Goal: Information Seeking & Learning: Learn about a topic

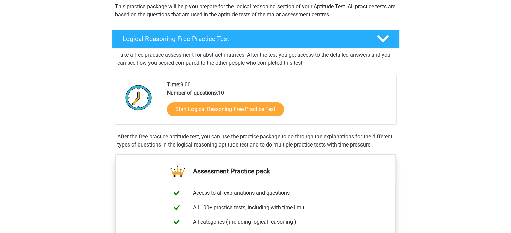
scroll to position [82, 0]
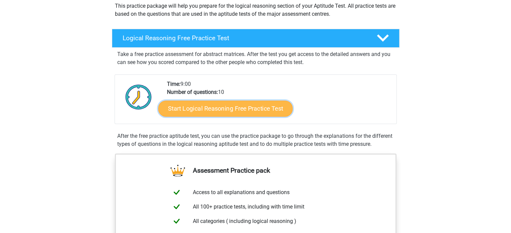
click at [270, 112] on link "Start Logical Reasoning Free Practice Test" at bounding box center [225, 108] width 134 height 16
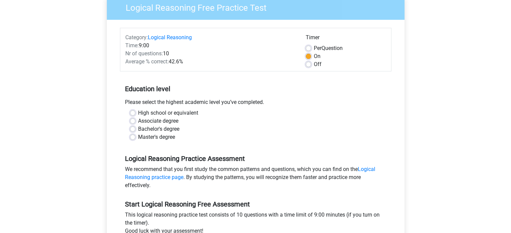
scroll to position [67, 0]
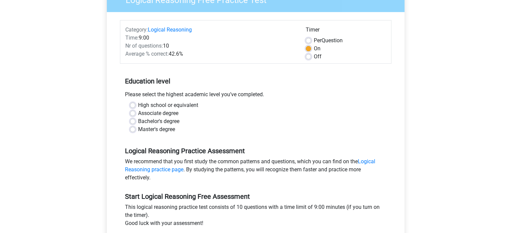
click at [135, 121] on div "Bachelor's degree" at bounding box center [255, 122] width 251 height 8
click at [138, 120] on label "Bachelor's degree" at bounding box center [158, 122] width 41 height 8
click at [133, 120] on input "Bachelor's degree" at bounding box center [132, 121] width 5 height 7
radio input "true"
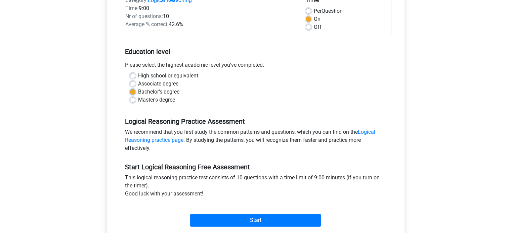
scroll to position [202, 0]
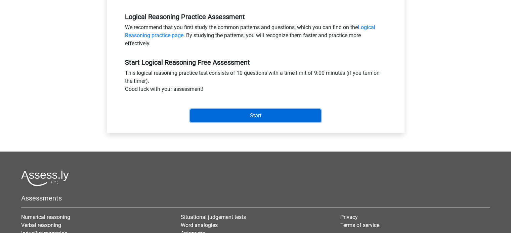
click at [231, 112] on input "Start" at bounding box center [255, 116] width 131 height 13
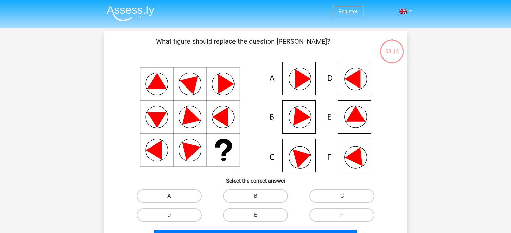
click at [351, 80] on icon at bounding box center [352, 79] width 16 height 19
click at [192, 216] on label "D" at bounding box center [169, 215] width 65 height 13
click at [173, 216] on input "D" at bounding box center [171, 217] width 4 height 4
radio input "true"
click at [327, 210] on label "F" at bounding box center [341, 215] width 65 height 13
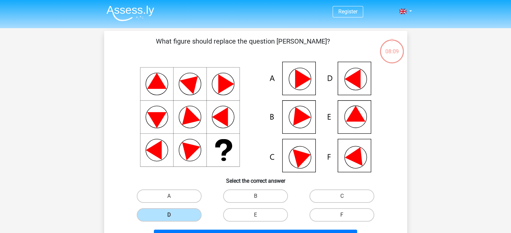
click at [342, 215] on input "F" at bounding box center [344, 217] width 4 height 4
radio input "true"
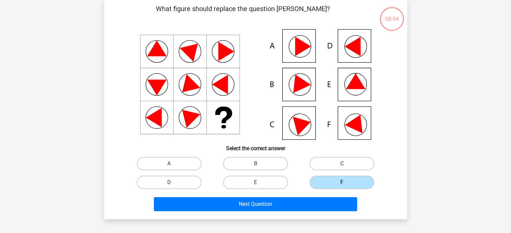
scroll to position [34, 0]
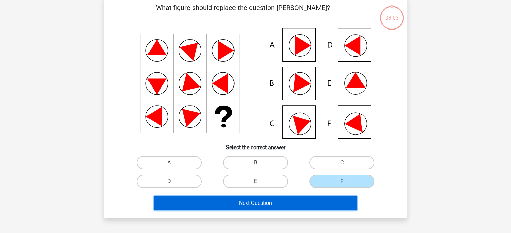
click at [333, 202] on button "Next Question" at bounding box center [255, 204] width 203 height 14
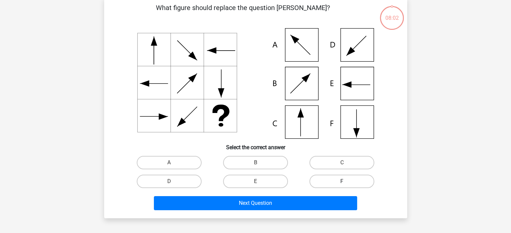
scroll to position [31, 0]
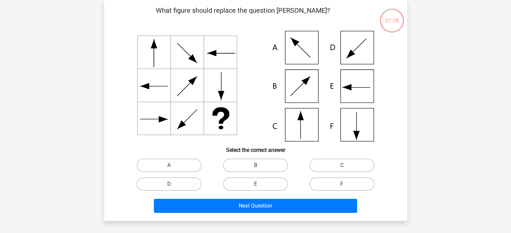
click at [306, 117] on icon at bounding box center [255, 86] width 271 height 111
click at [337, 164] on label "C" at bounding box center [341, 165] width 65 height 13
click at [342, 166] on input "C" at bounding box center [344, 168] width 4 height 4
radio input "true"
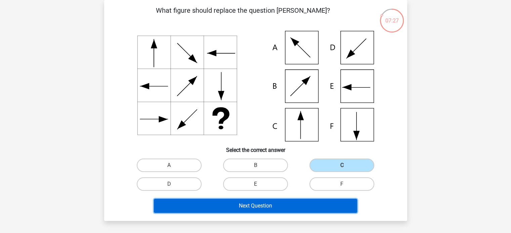
click at [306, 204] on button "Next Question" at bounding box center [255, 206] width 203 height 14
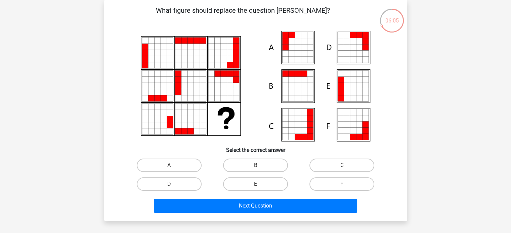
click at [293, 53] on icon at bounding box center [292, 54] width 6 height 6
click at [173, 161] on label "A" at bounding box center [169, 165] width 65 height 13
click at [173, 166] on input "A" at bounding box center [171, 168] width 4 height 4
radio input "true"
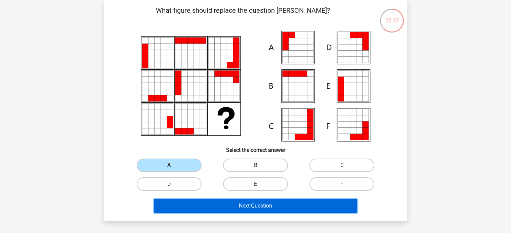
click at [277, 208] on button "Next Question" at bounding box center [255, 206] width 203 height 14
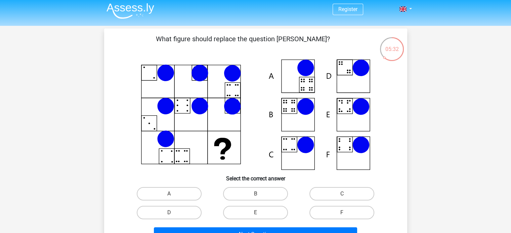
scroll to position [0, 0]
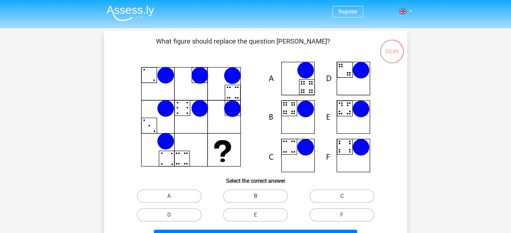
click at [250, 193] on label "B" at bounding box center [255, 196] width 65 height 13
click at [255, 197] on input "B" at bounding box center [257, 199] width 4 height 4
radio input "true"
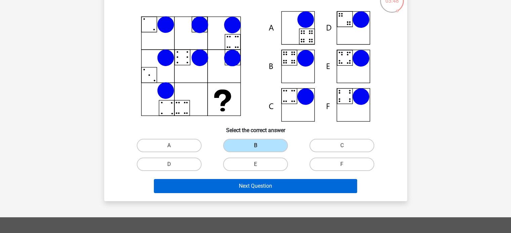
scroll to position [51, 0]
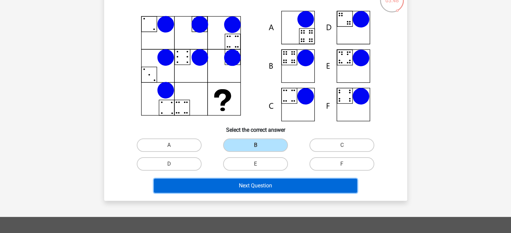
click at [246, 183] on button "Next Question" at bounding box center [255, 186] width 203 height 14
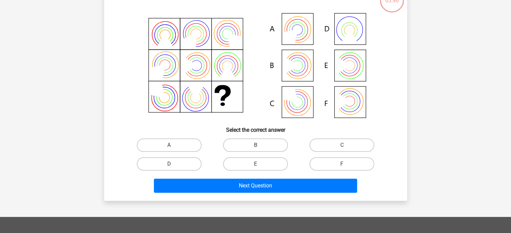
scroll to position [31, 0]
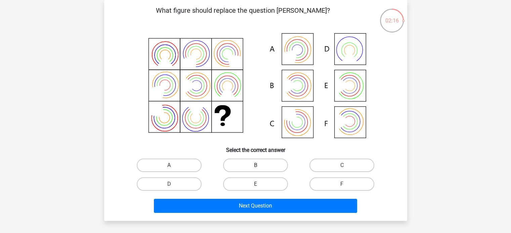
click at [271, 166] on label "B" at bounding box center [255, 165] width 65 height 13
click at [260, 166] on input "B" at bounding box center [257, 168] width 4 height 4
radio input "true"
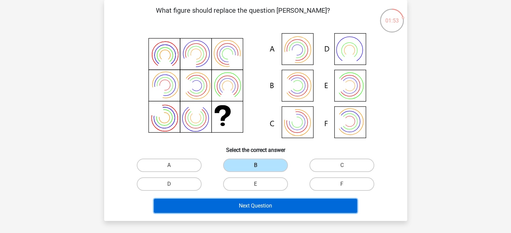
click at [316, 204] on button "Next Question" at bounding box center [255, 206] width 203 height 14
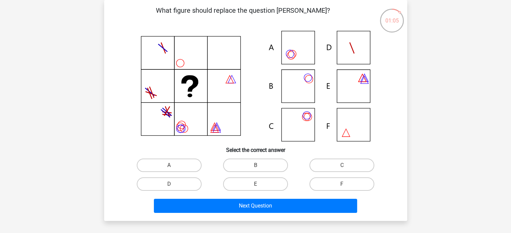
click at [292, 84] on icon at bounding box center [255, 86] width 271 height 111
click at [253, 162] on label "B" at bounding box center [255, 165] width 65 height 13
click at [255, 166] on input "B" at bounding box center [257, 168] width 4 height 4
radio input "true"
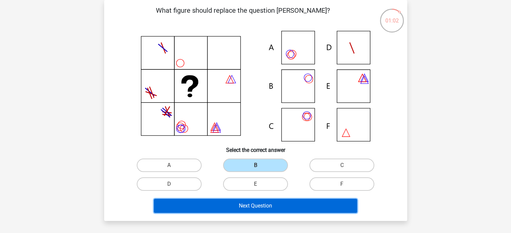
click at [301, 202] on button "Next Question" at bounding box center [255, 206] width 203 height 14
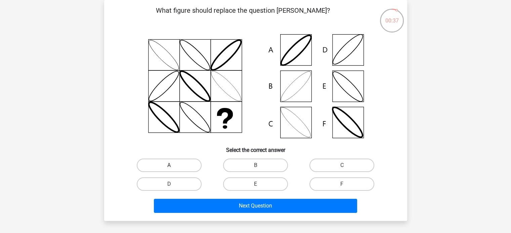
click at [190, 164] on label "A" at bounding box center [169, 165] width 65 height 13
click at [173, 166] on input "A" at bounding box center [171, 168] width 4 height 4
radio input "true"
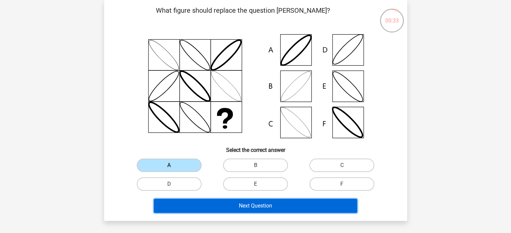
click at [245, 208] on button "Next Question" at bounding box center [255, 206] width 203 height 14
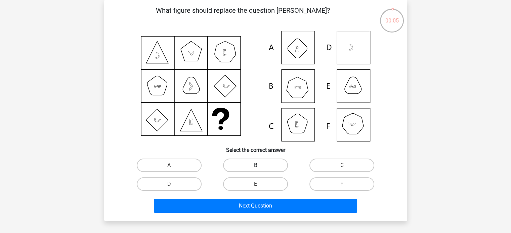
click at [242, 163] on label "B" at bounding box center [255, 165] width 65 height 13
click at [255, 166] on input "B" at bounding box center [257, 168] width 4 height 4
radio input "true"
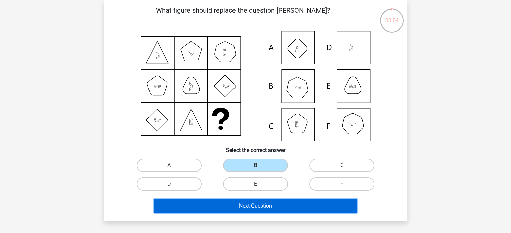
click at [250, 200] on button "Next Question" at bounding box center [255, 206] width 203 height 14
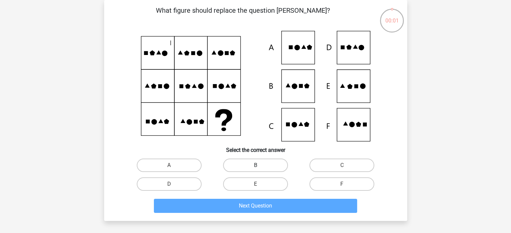
click at [259, 163] on label "B" at bounding box center [255, 165] width 65 height 13
click at [259, 166] on input "B" at bounding box center [257, 168] width 4 height 4
radio input "true"
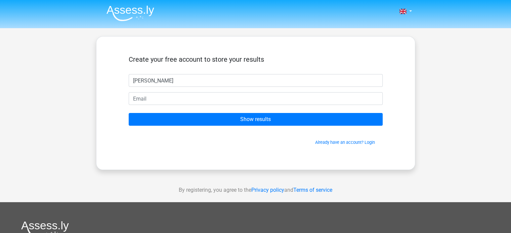
type input "[PERSON_NAME]"
click at [291, 108] on form "Create your free account to store your results [PERSON_NAME] Show results Alrea…" at bounding box center [256, 100] width 254 height 90
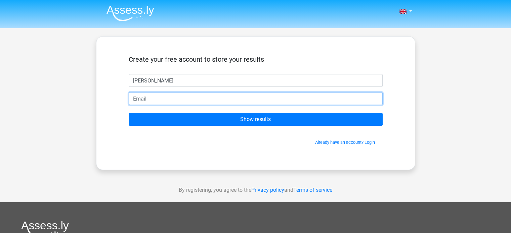
click at [289, 99] on input "email" at bounding box center [256, 98] width 254 height 13
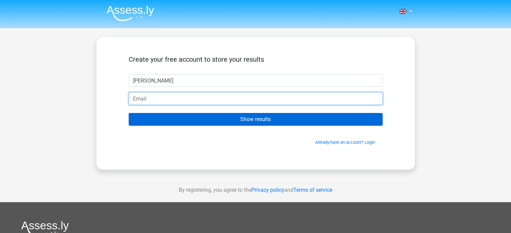
type input "[EMAIL_ADDRESS][DOMAIN_NAME]"
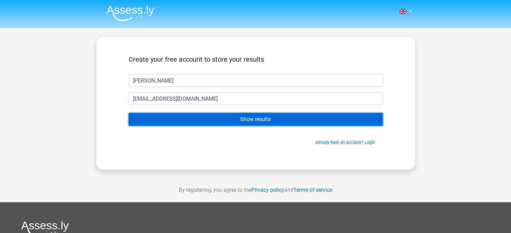
click at [239, 122] on input "Show results" at bounding box center [256, 119] width 254 height 13
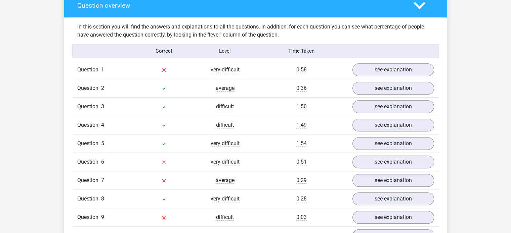
scroll to position [505, 0]
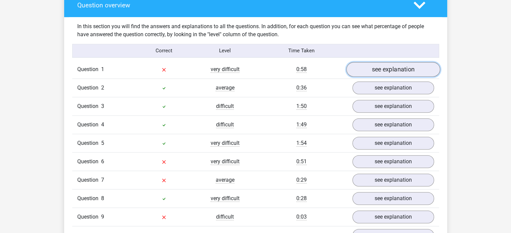
click at [394, 65] on link "see explanation" at bounding box center [393, 69] width 94 height 15
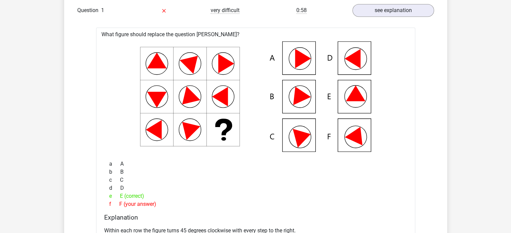
scroll to position [566, 0]
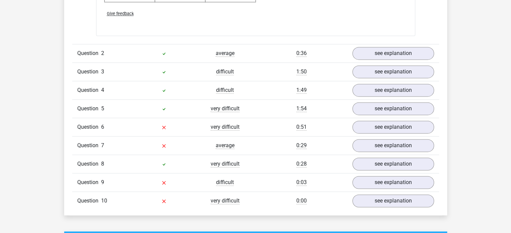
scroll to position [988, 0]
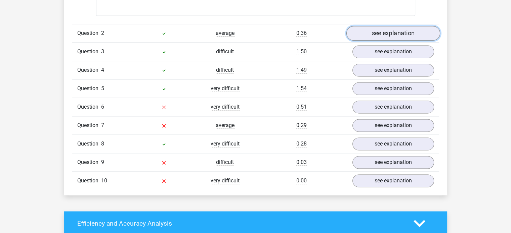
click at [379, 34] on link "see explanation" at bounding box center [393, 33] width 94 height 15
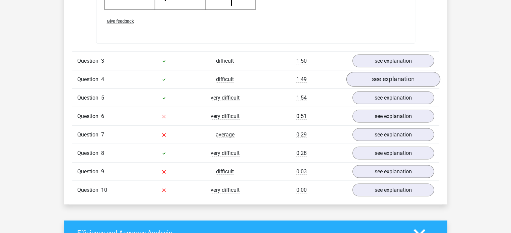
scroll to position [1394, 0]
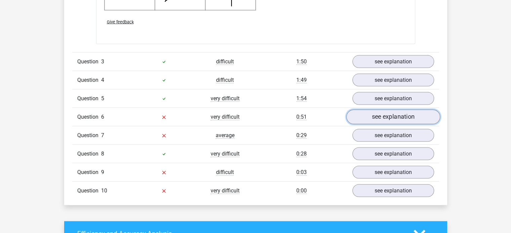
click at [400, 112] on link "see explanation" at bounding box center [393, 117] width 94 height 15
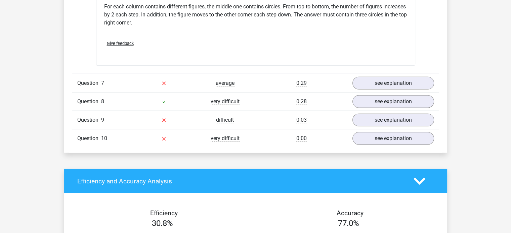
scroll to position [1725, 0]
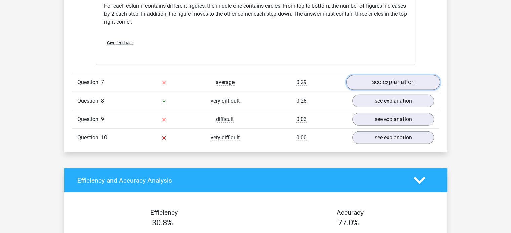
click at [397, 79] on link "see explanation" at bounding box center [393, 83] width 94 height 15
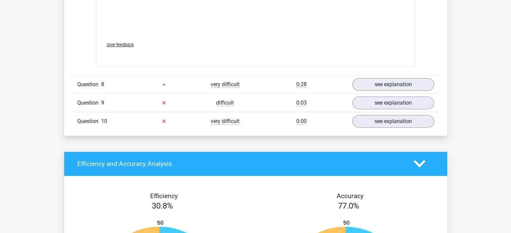
scroll to position [2194, 0]
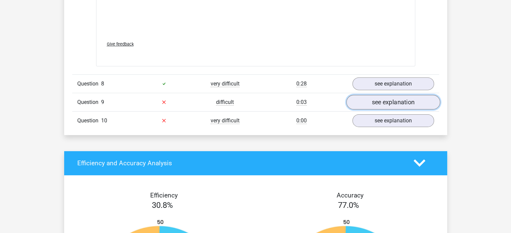
click at [385, 98] on link "see explanation" at bounding box center [393, 102] width 94 height 15
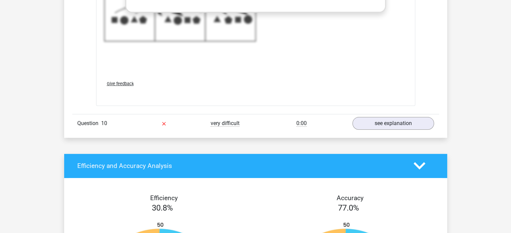
scroll to position [2656, 0]
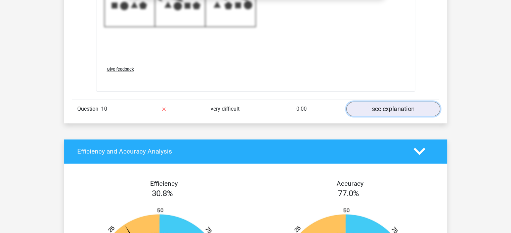
click at [375, 110] on link "see explanation" at bounding box center [393, 109] width 94 height 15
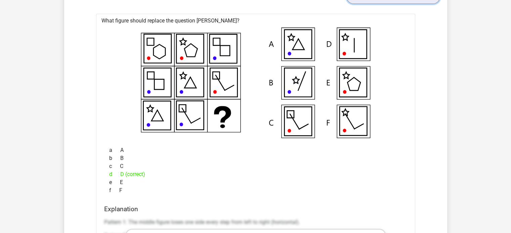
scroll to position [2768, 0]
